Goal: Information Seeking & Learning: Find specific fact

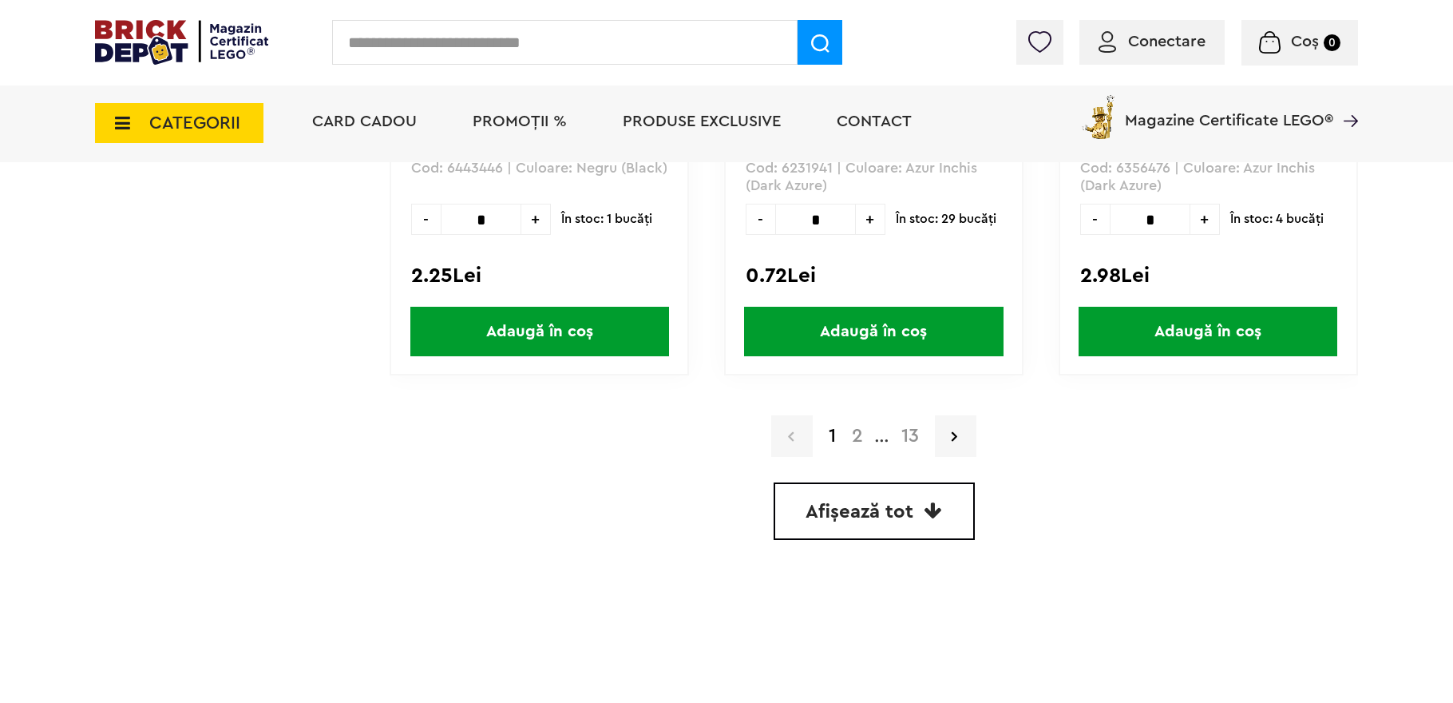
scroll to position [4671, 0]
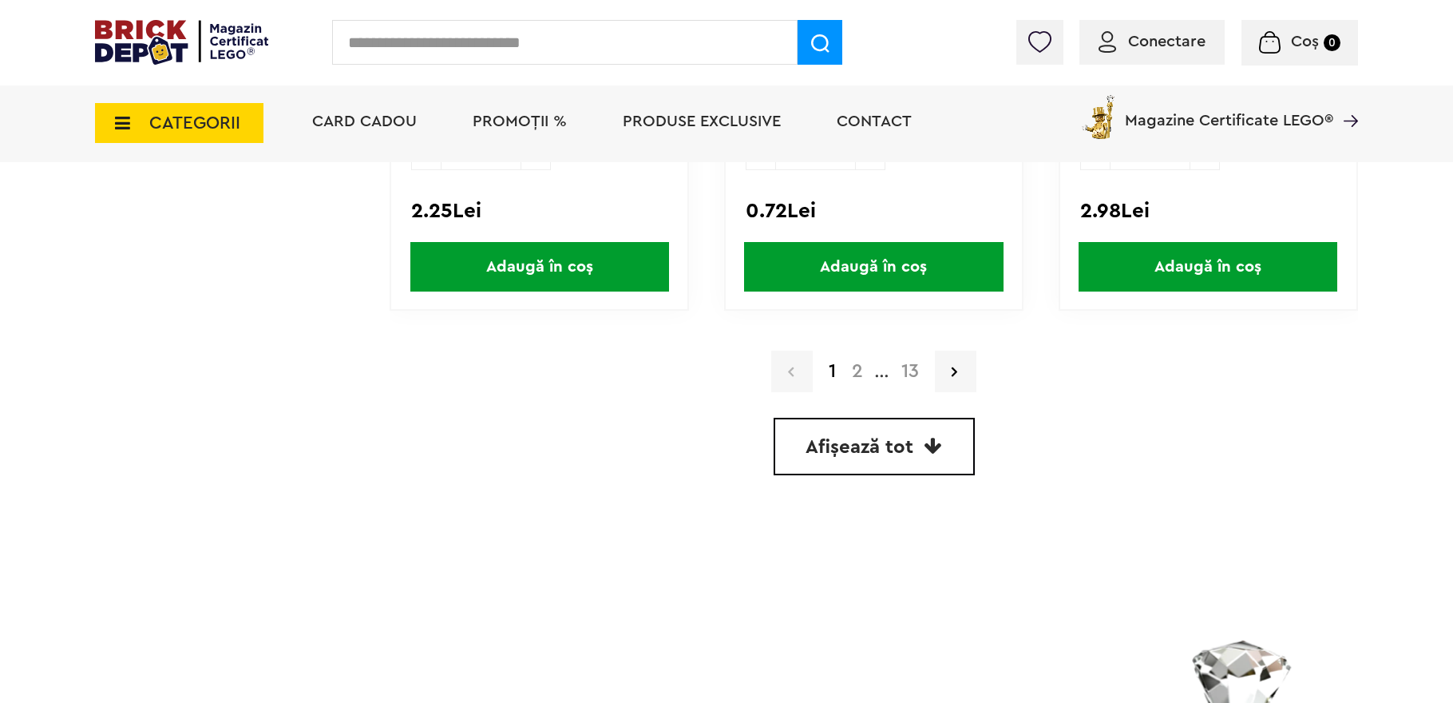
click at [945, 425] on link "Afișează tot" at bounding box center [874, 446] width 201 height 57
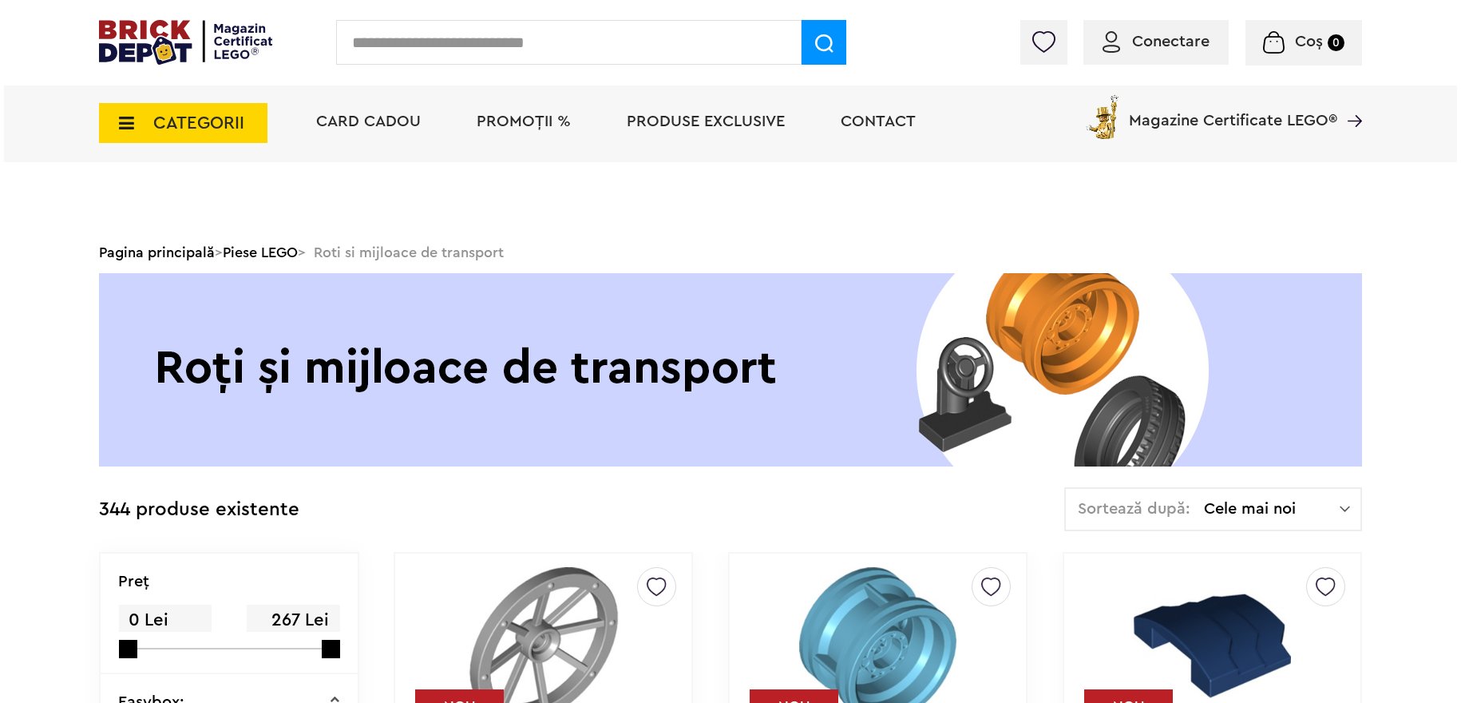
scroll to position [4716, 0]
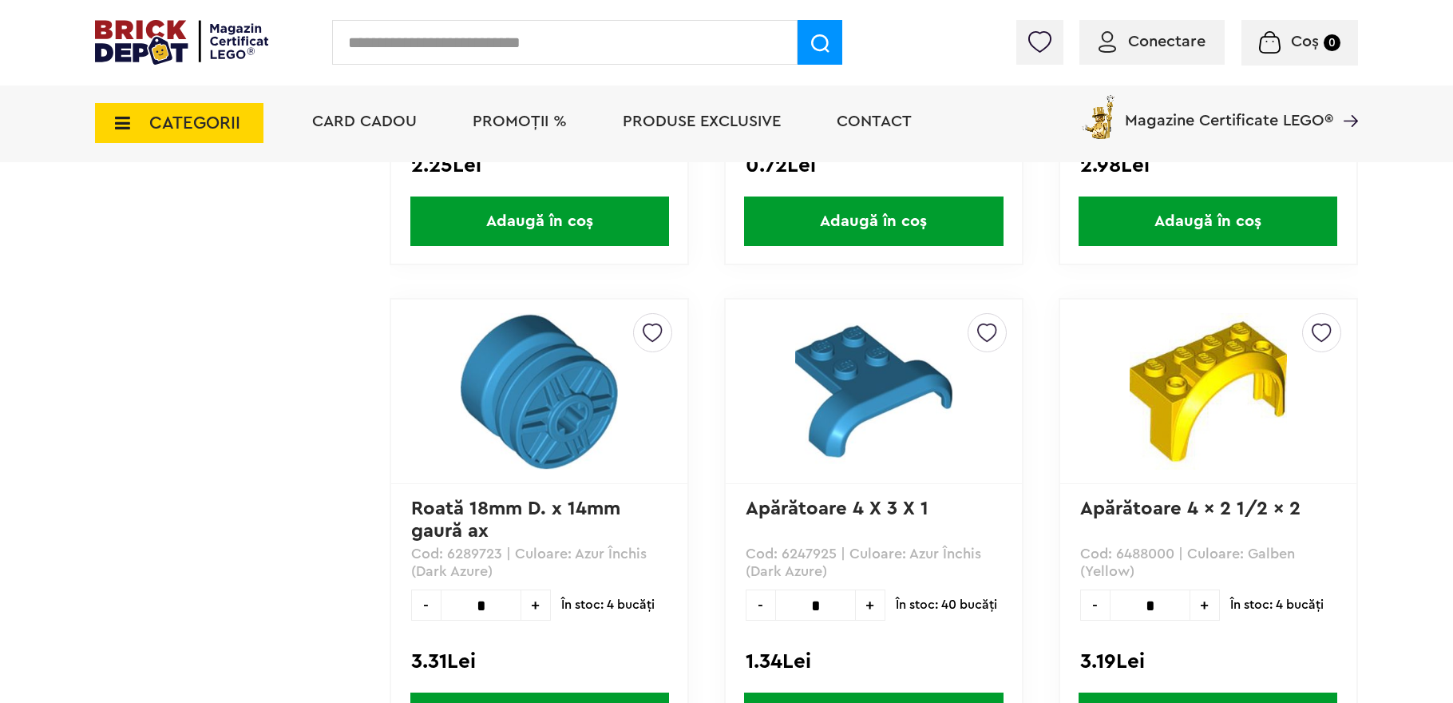
click at [537, 53] on input "text" at bounding box center [564, 42] width 465 height 45
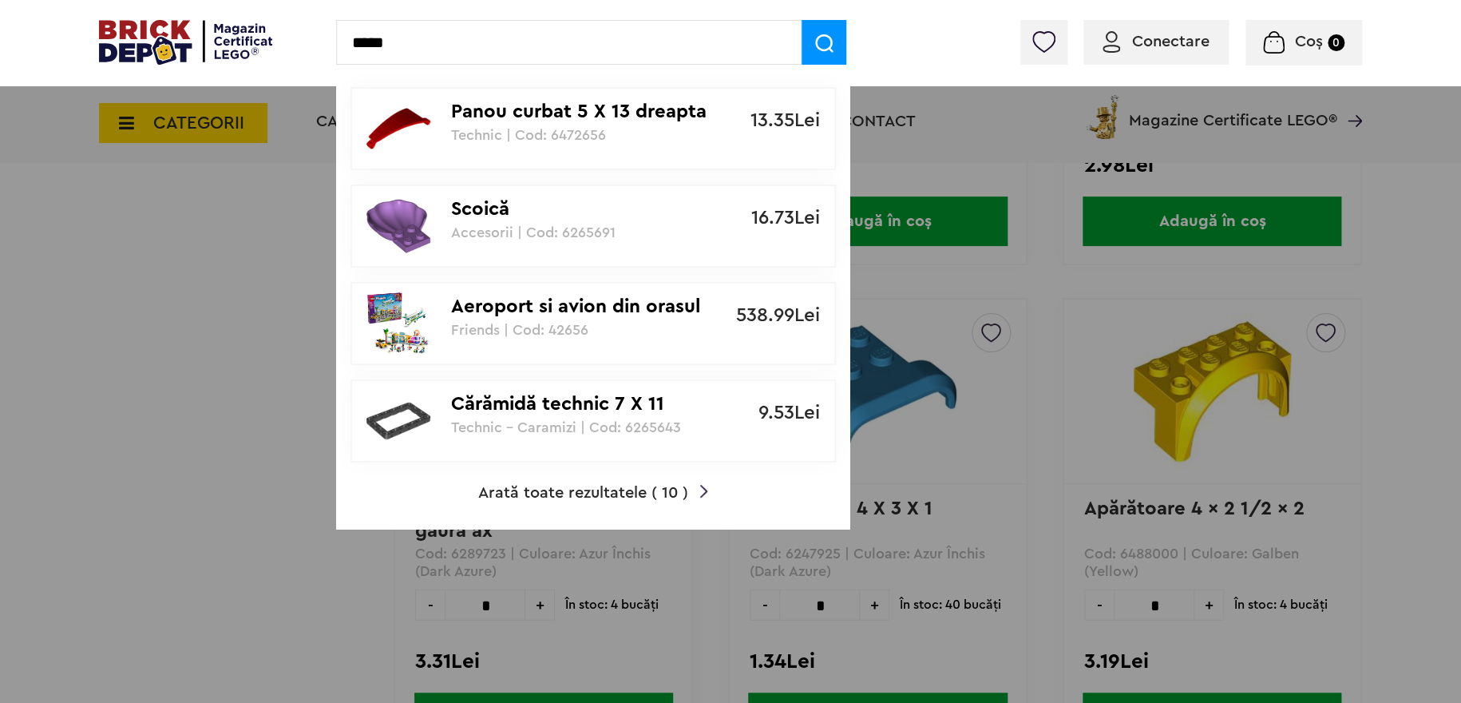
type input "*****"
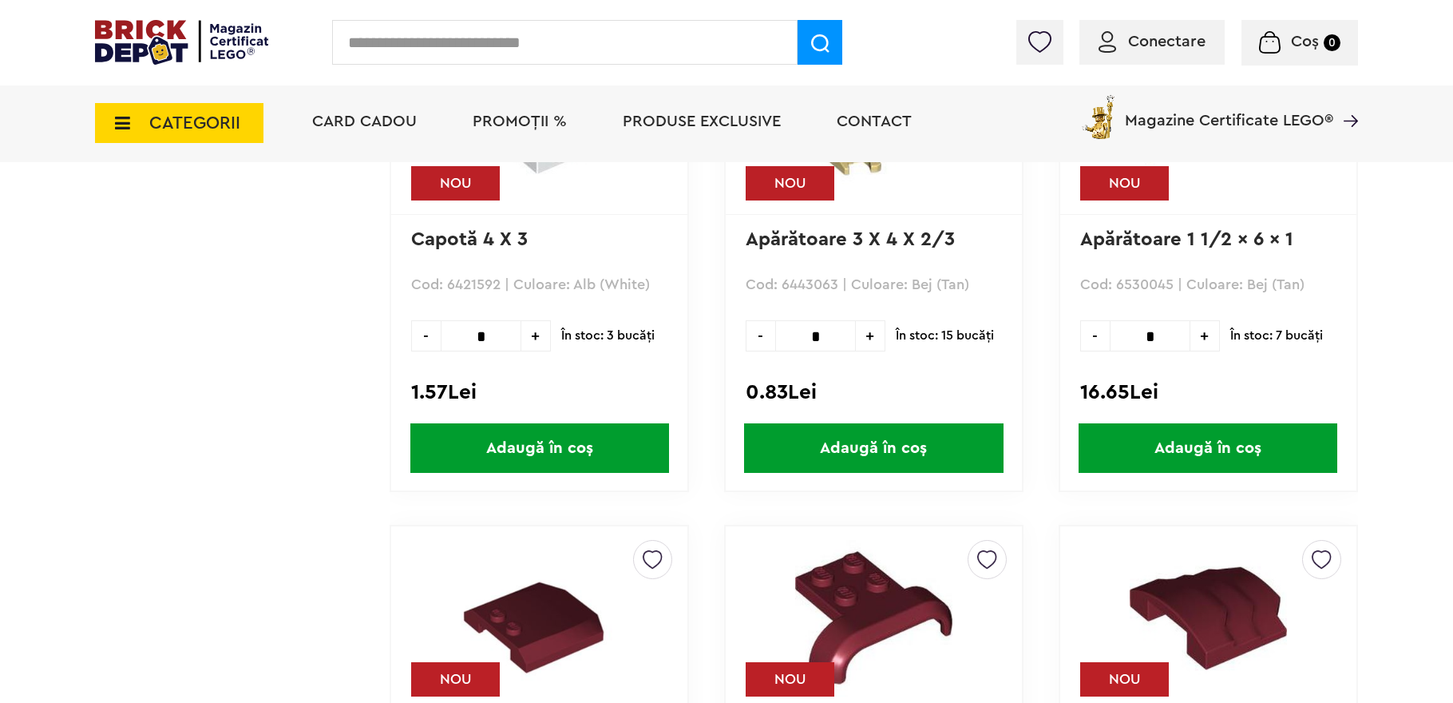
scroll to position [1491, 0]
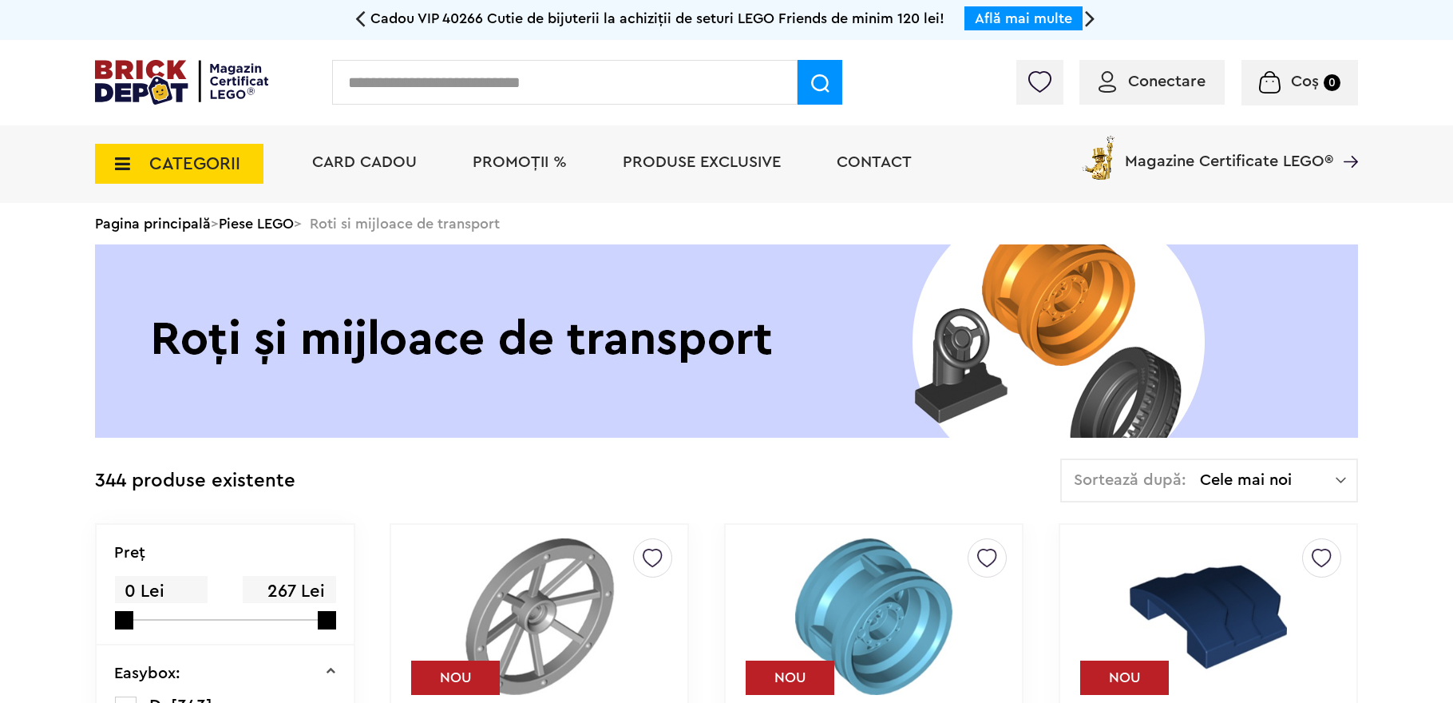
click at [554, 47] on div "Conectare Coș 0" at bounding box center [726, 82] width 1453 height 85
click at [591, 83] on input "text" at bounding box center [564, 82] width 465 height 45
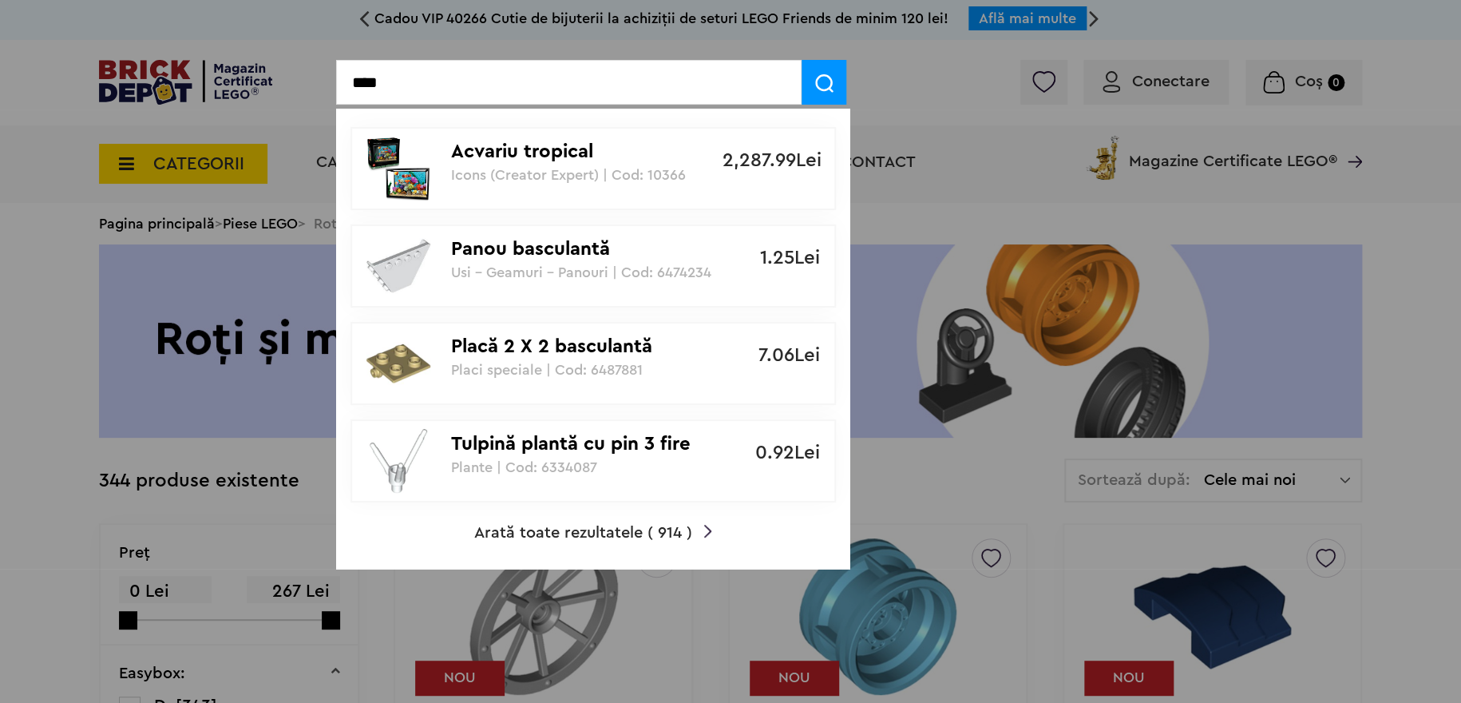
type input "****"
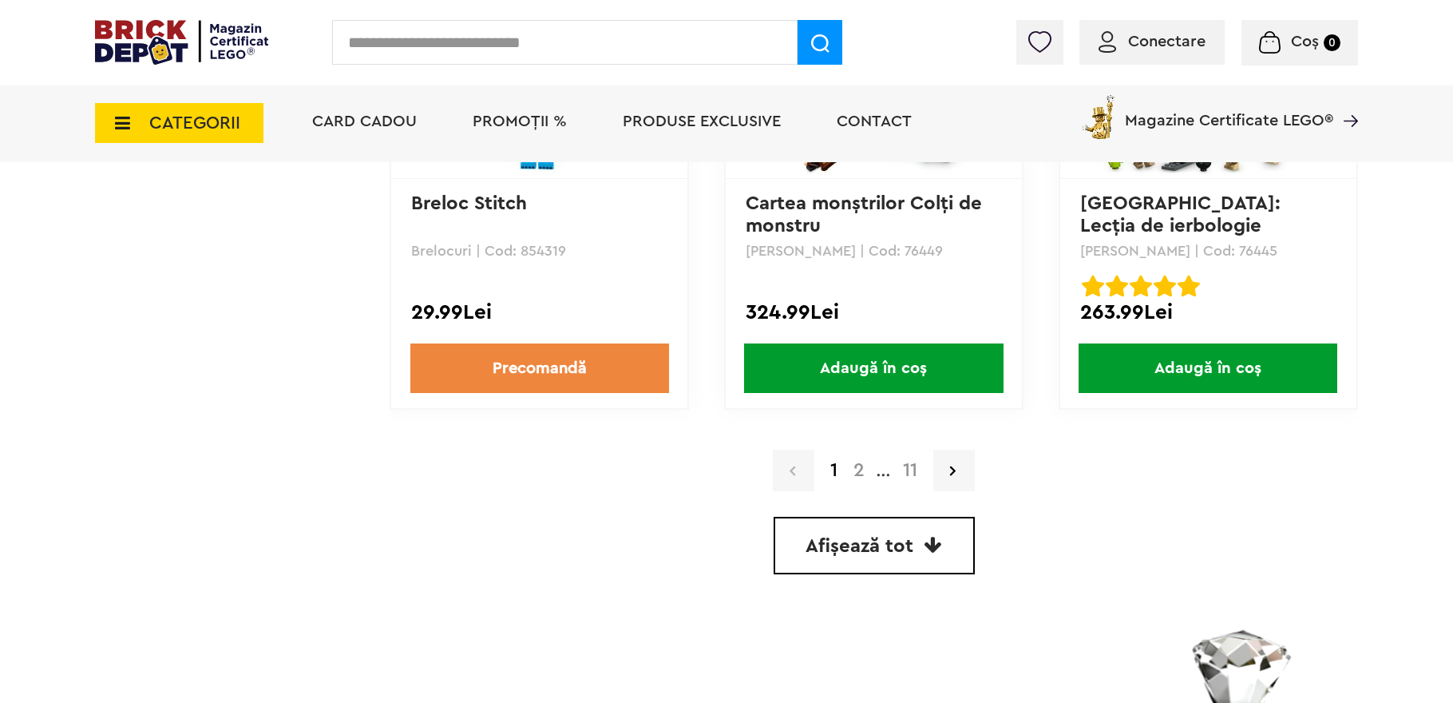
scroll to position [4391, 0]
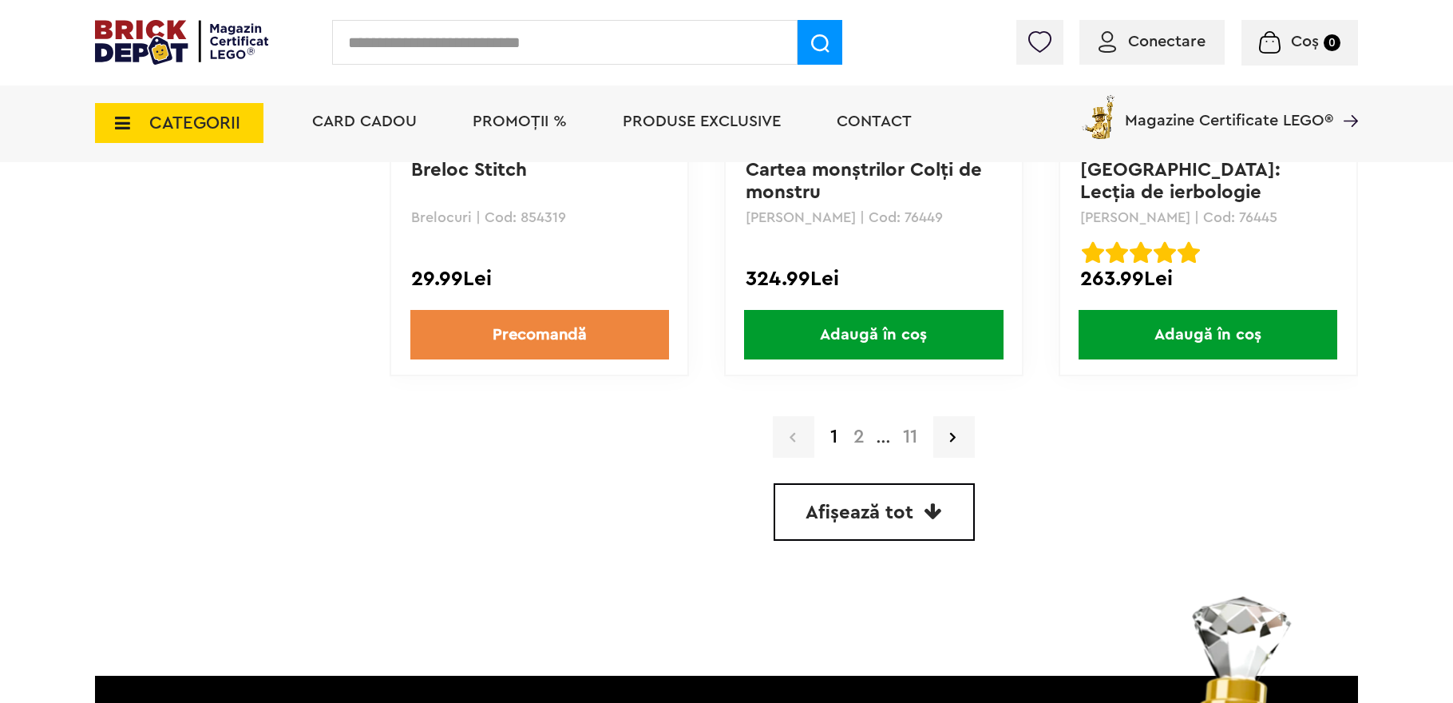
click at [854, 518] on span "Afișează tot" at bounding box center [860, 512] width 108 height 19
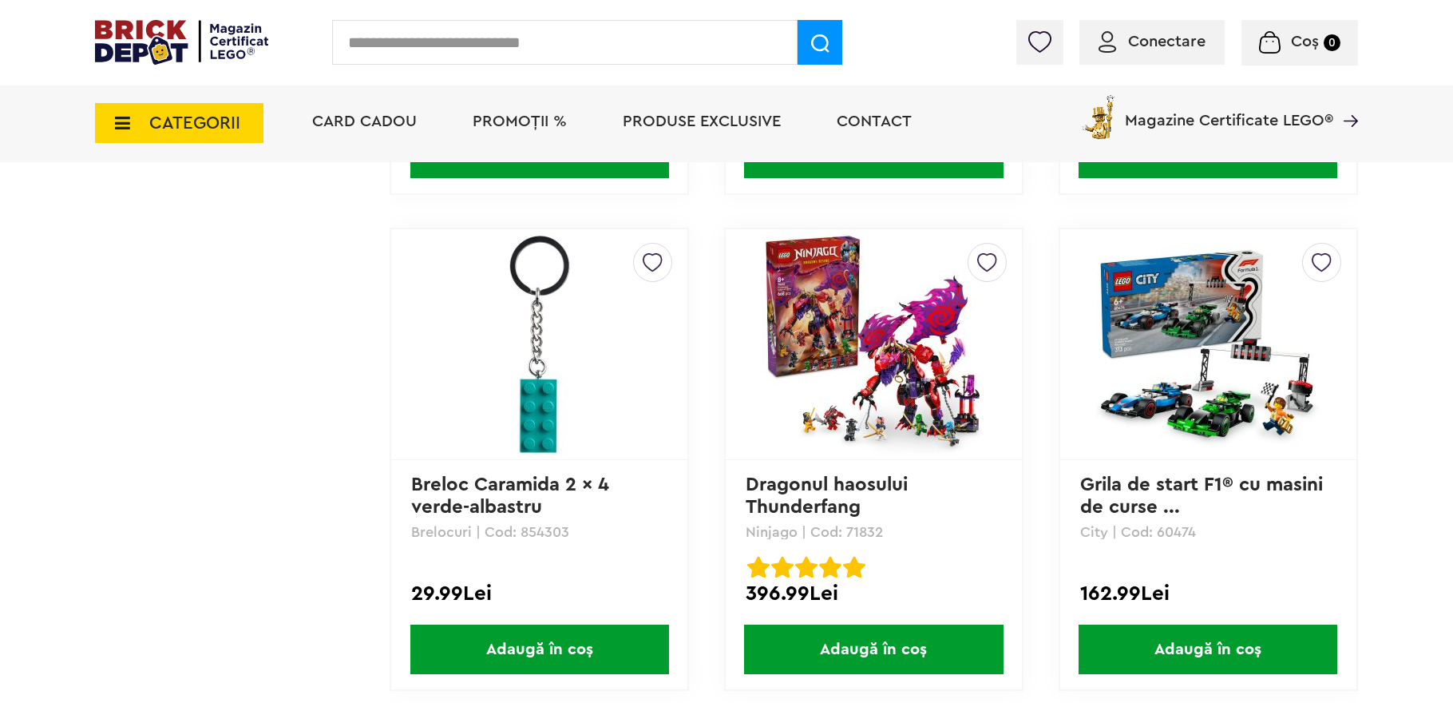
scroll to position [9499, 0]
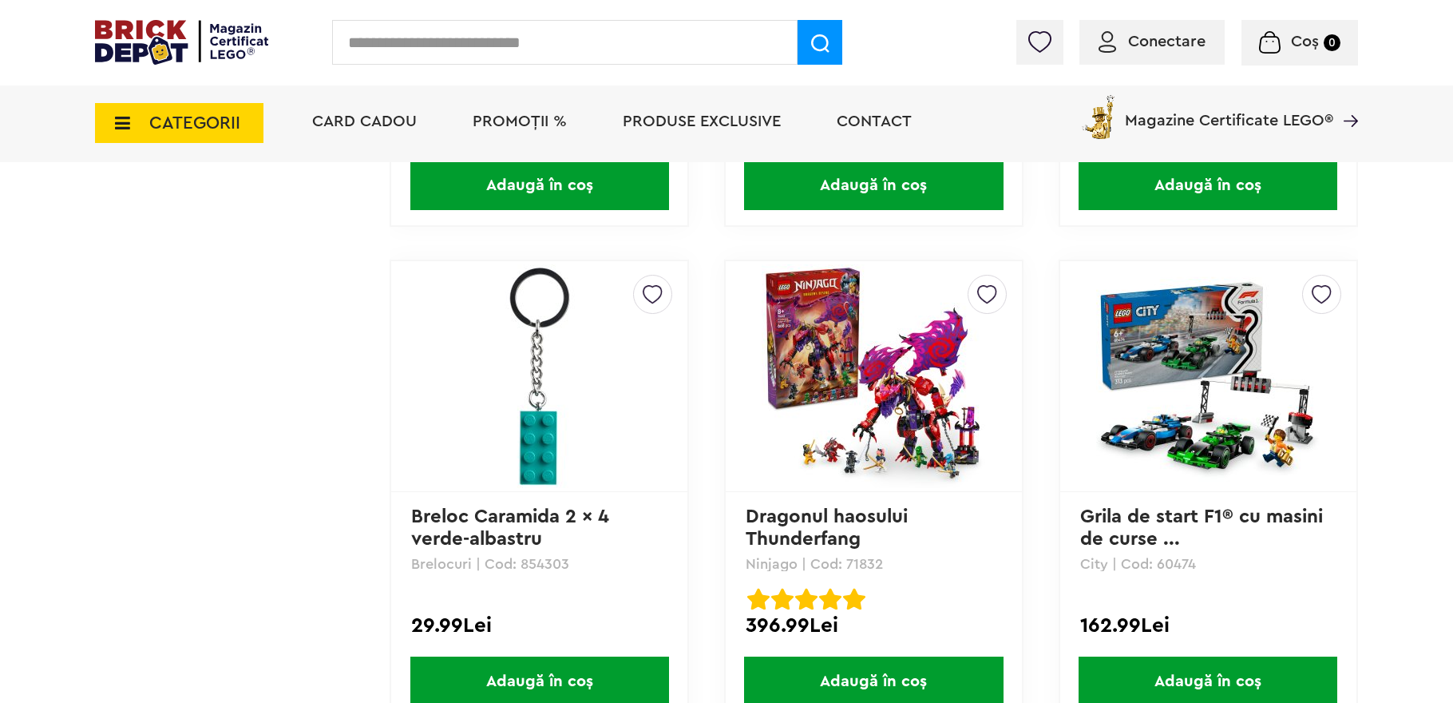
click at [507, 42] on input "text" at bounding box center [564, 42] width 465 height 45
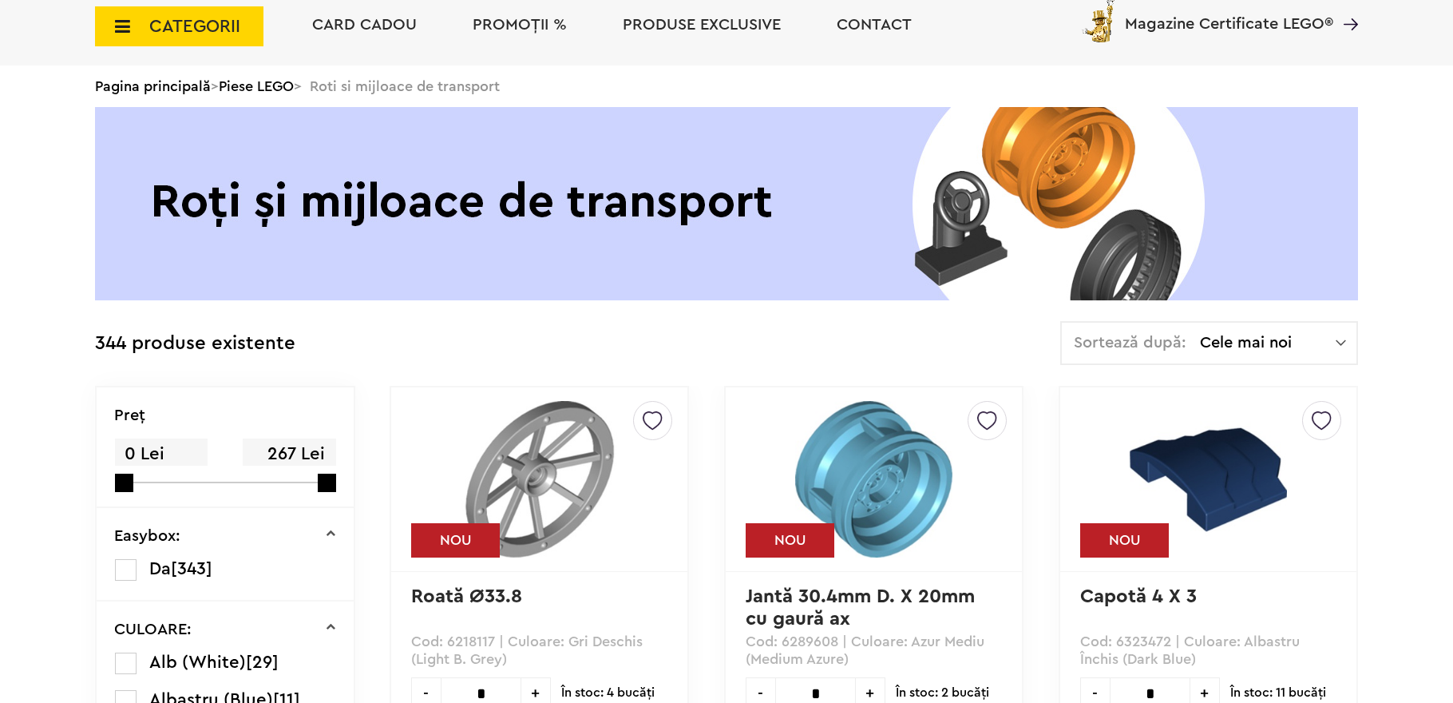
scroll to position [160, 0]
